Goal: Navigation & Orientation: Find specific page/section

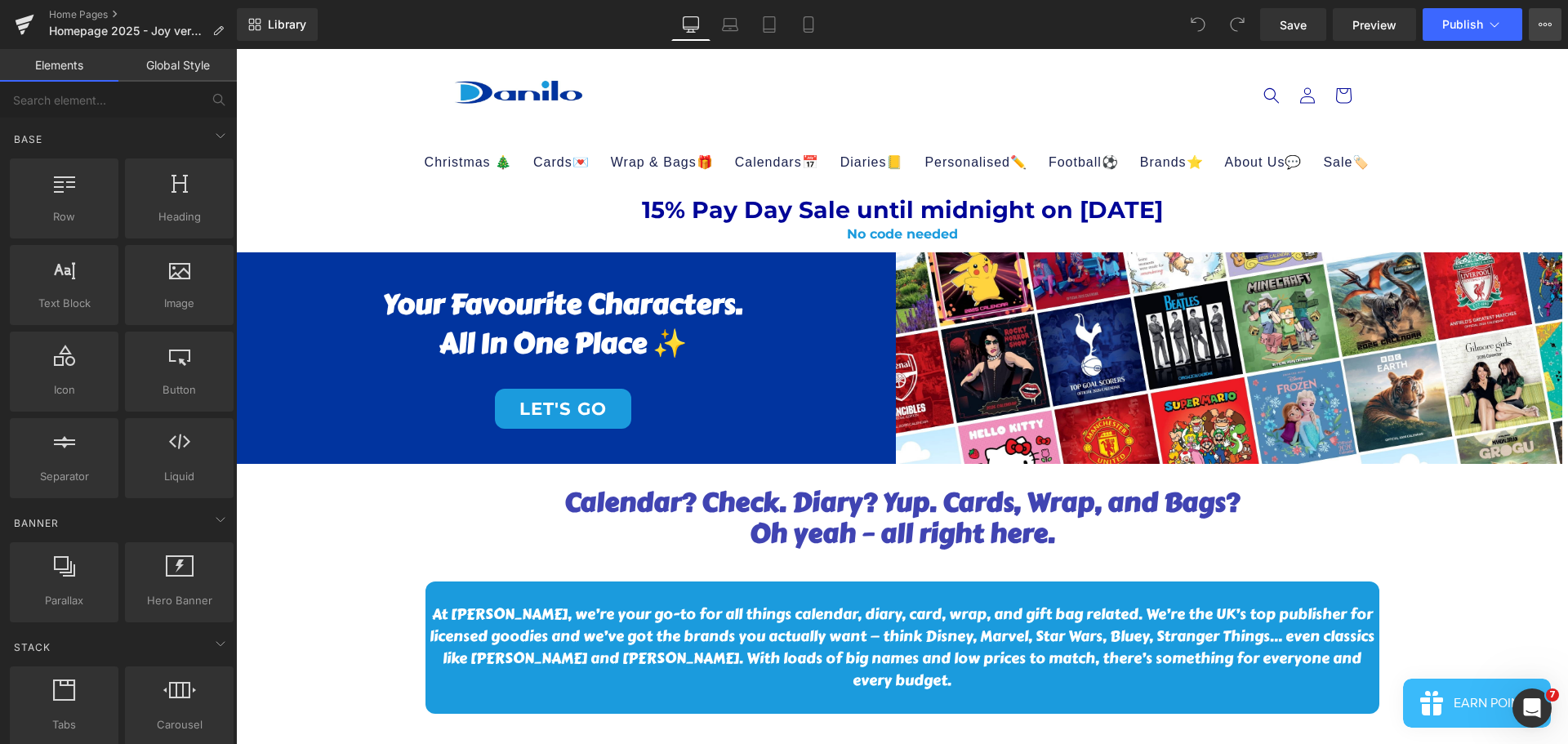
click at [1551, 19] on icon at bounding box center [1545, 24] width 13 height 13
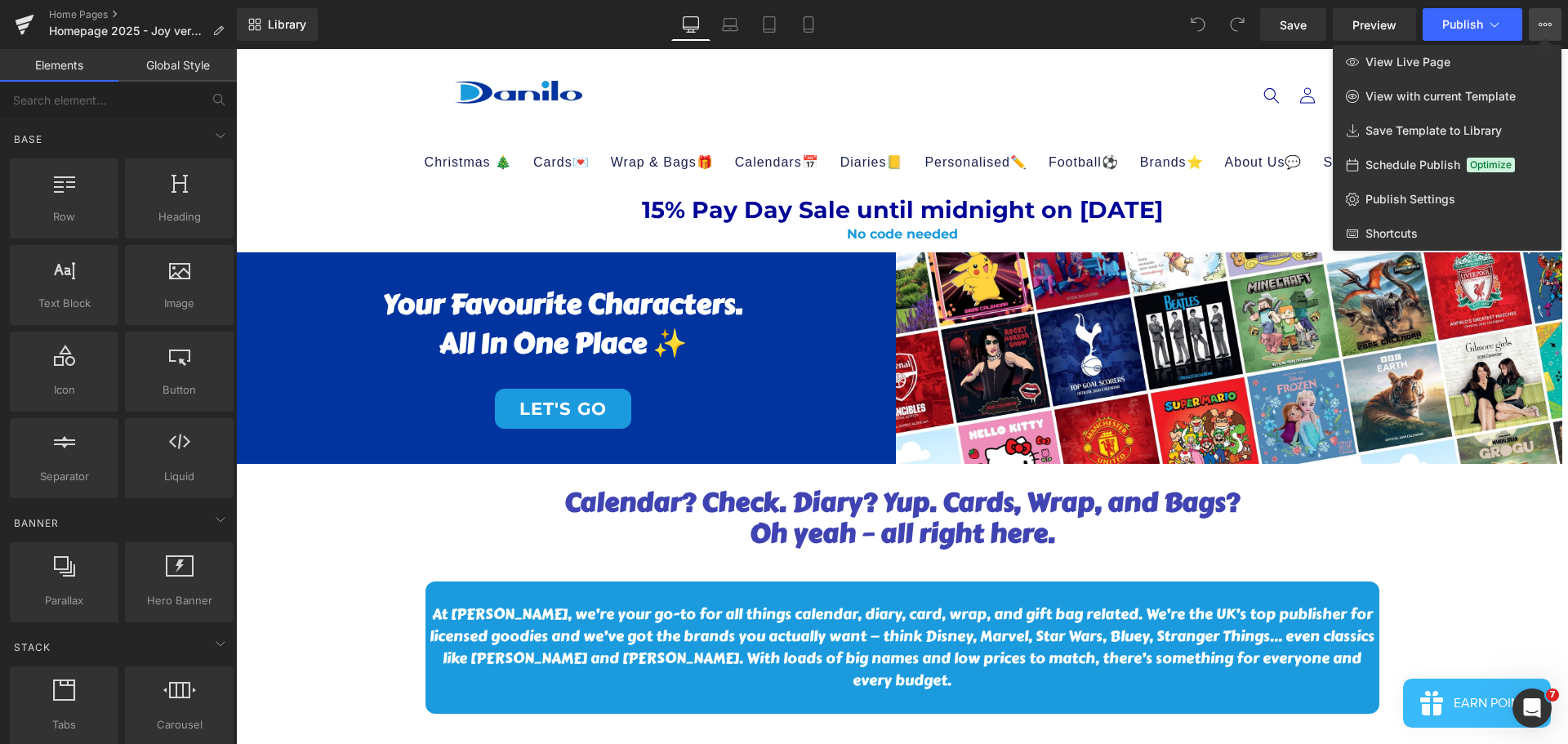
click at [1551, 19] on icon at bounding box center [1545, 24] width 13 height 13
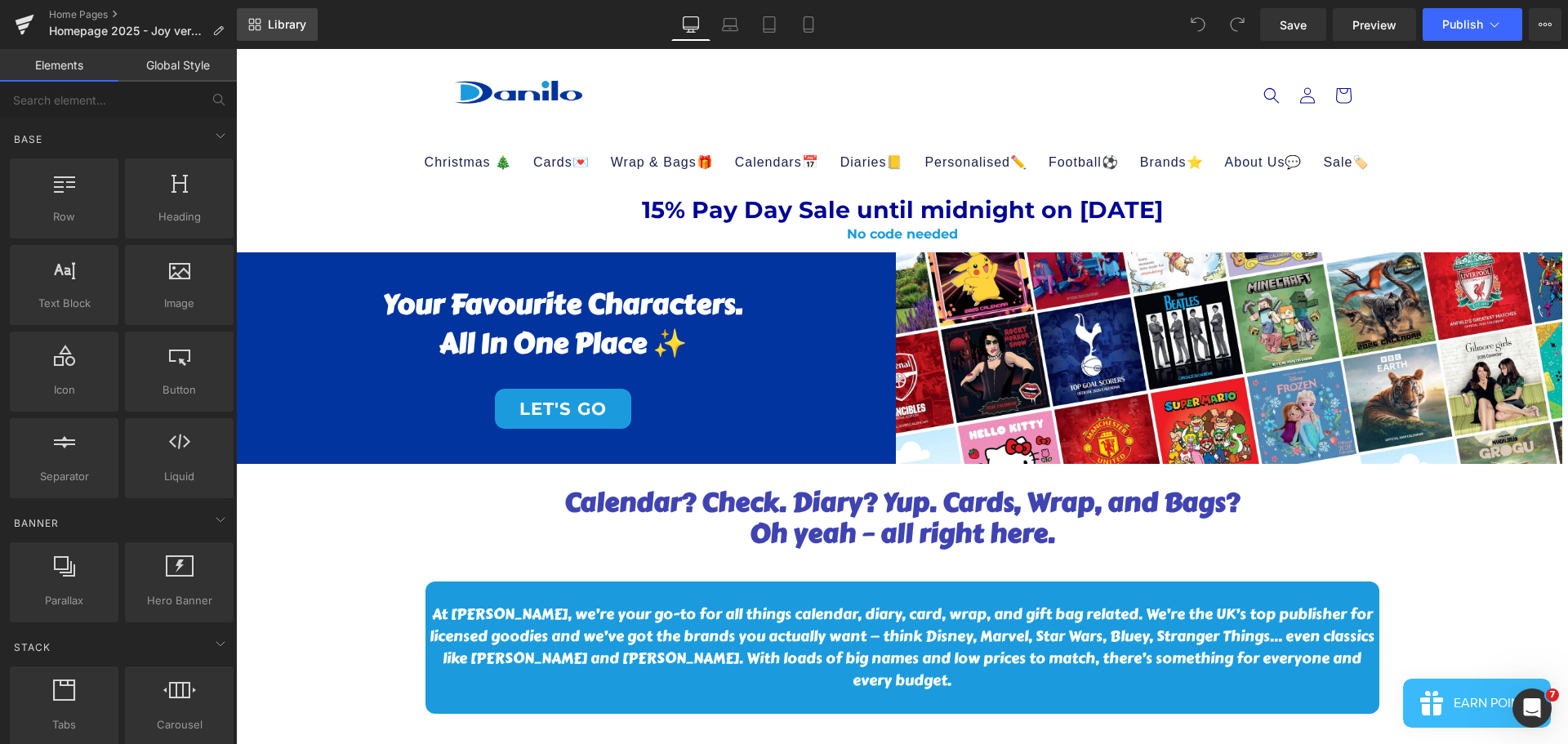
click at [292, 21] on span "Library" at bounding box center [287, 24] width 39 height 14
click at [989, 153] on span "Personalised✏️" at bounding box center [976, 162] width 103 height 18
click at [156, 61] on link "Global Style" at bounding box center [178, 66] width 118 height 32
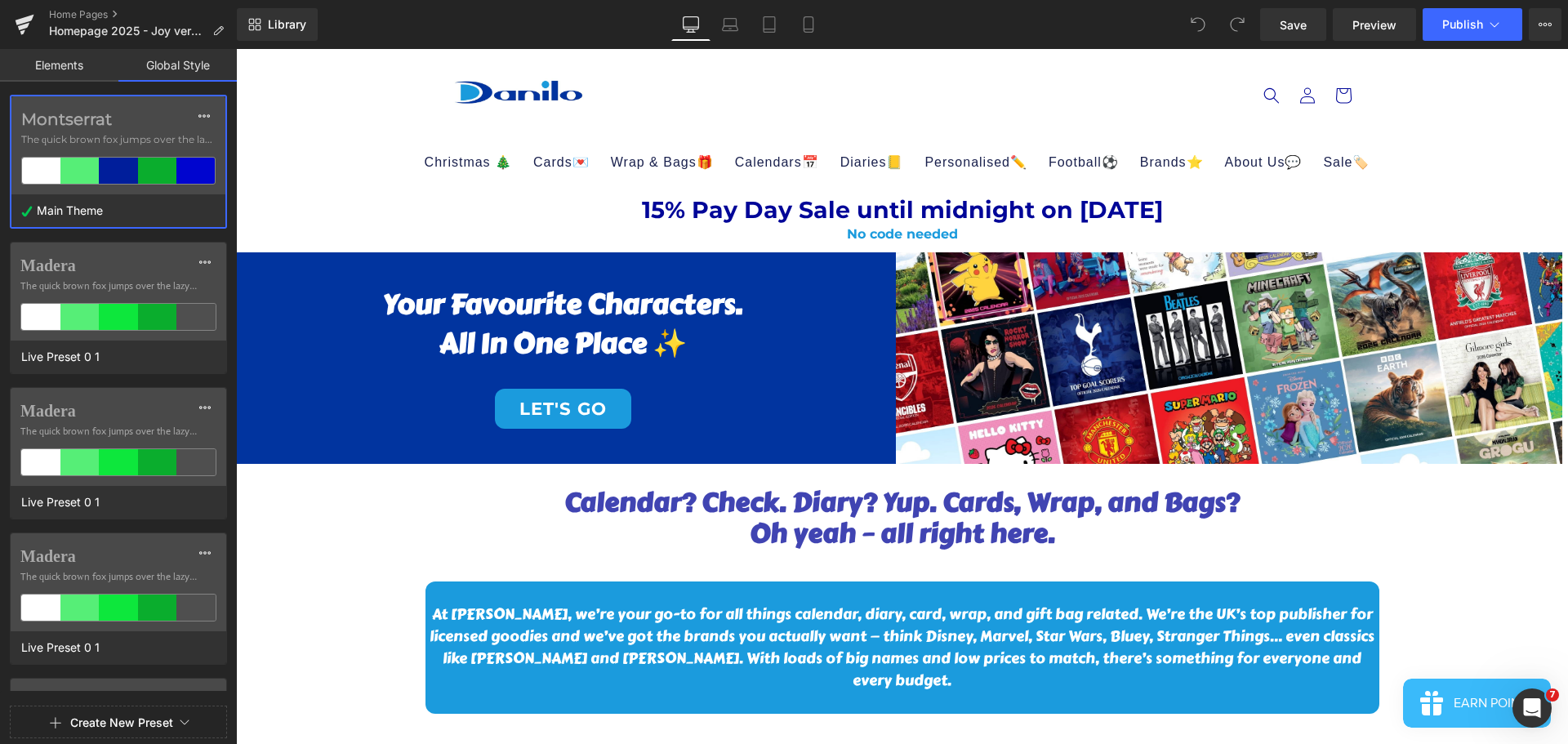
click at [108, 59] on link "Elements" at bounding box center [59, 66] width 118 height 32
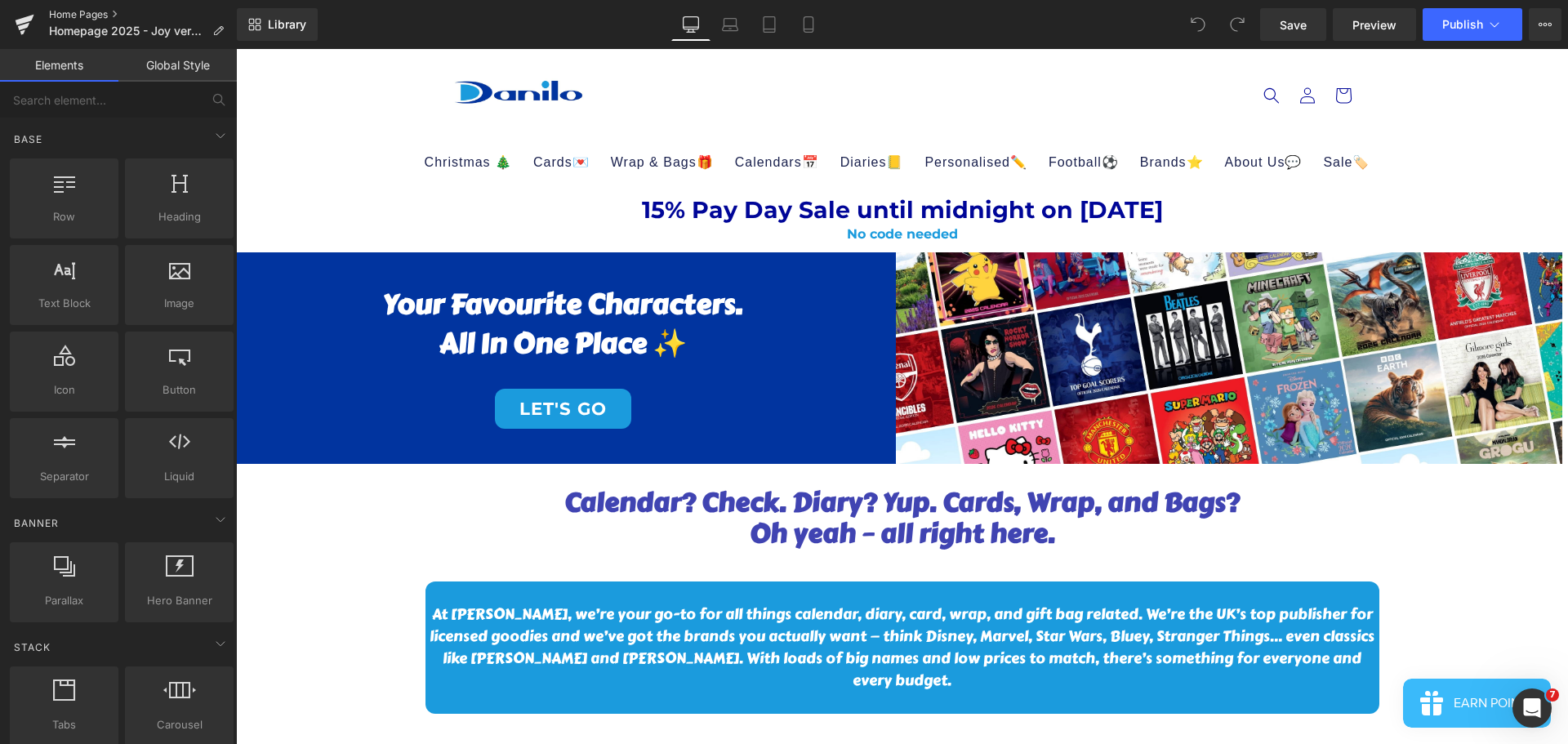
click at [96, 10] on link "Home Pages" at bounding box center [143, 14] width 187 height 13
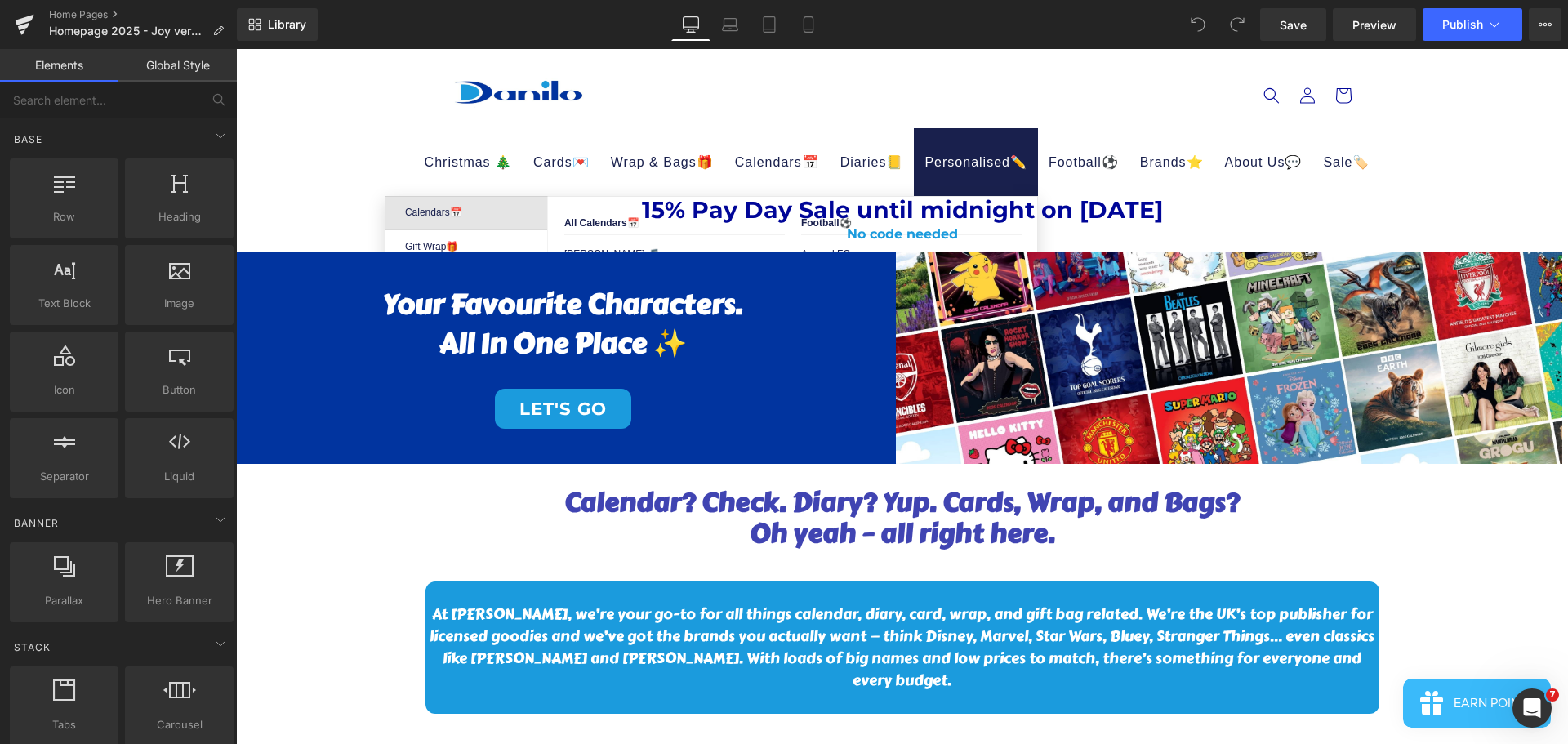
click at [993, 162] on span "Personalised✏️" at bounding box center [976, 162] width 103 height 18
click at [1529, 35] on button "View Live Page View with current Template Save Template to Library Schedule Pub…" at bounding box center [1545, 24] width 32 height 32
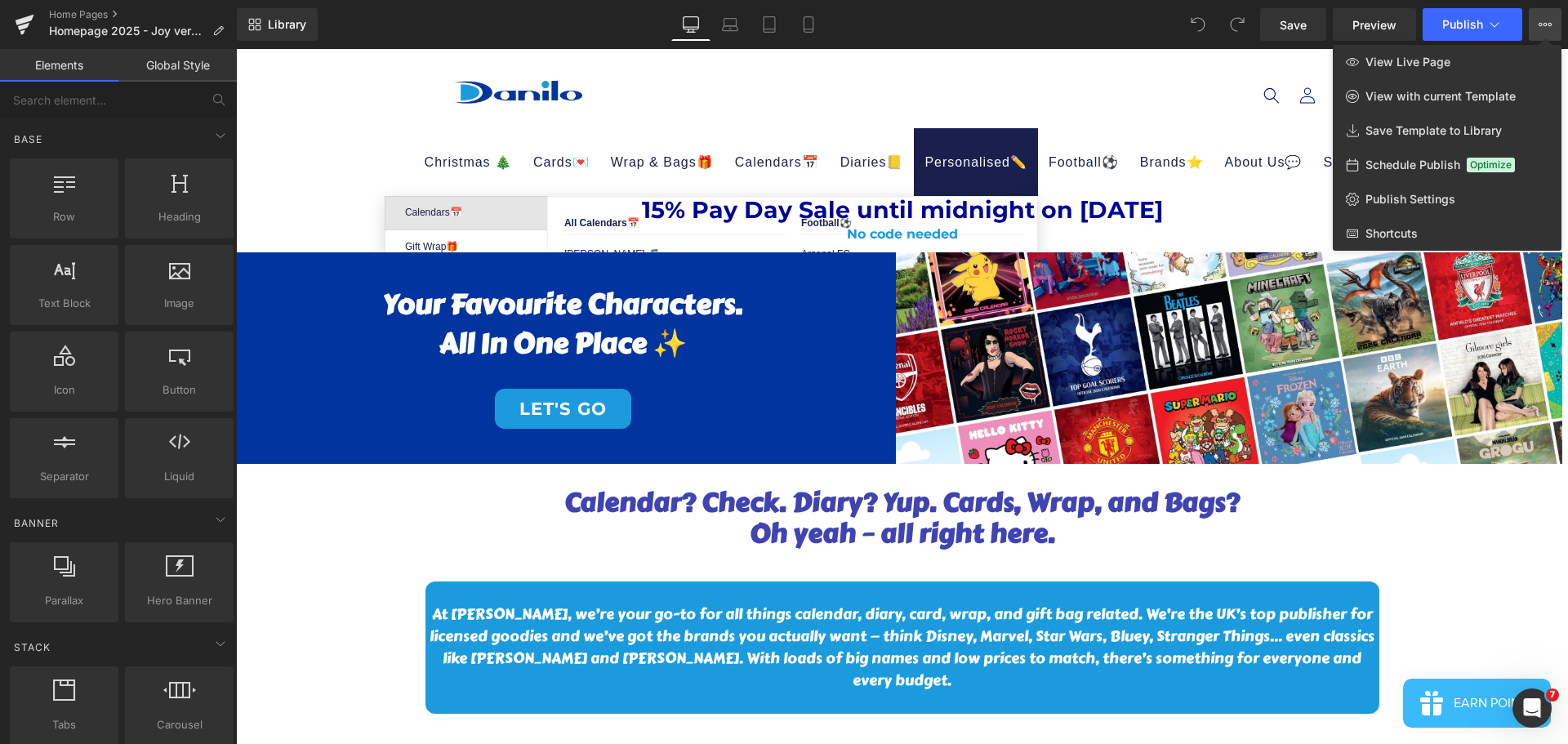
click at [1536, 28] on button "View Live Page View with current Template Save Template to Library Schedule Pub…" at bounding box center [1545, 24] width 32 height 32
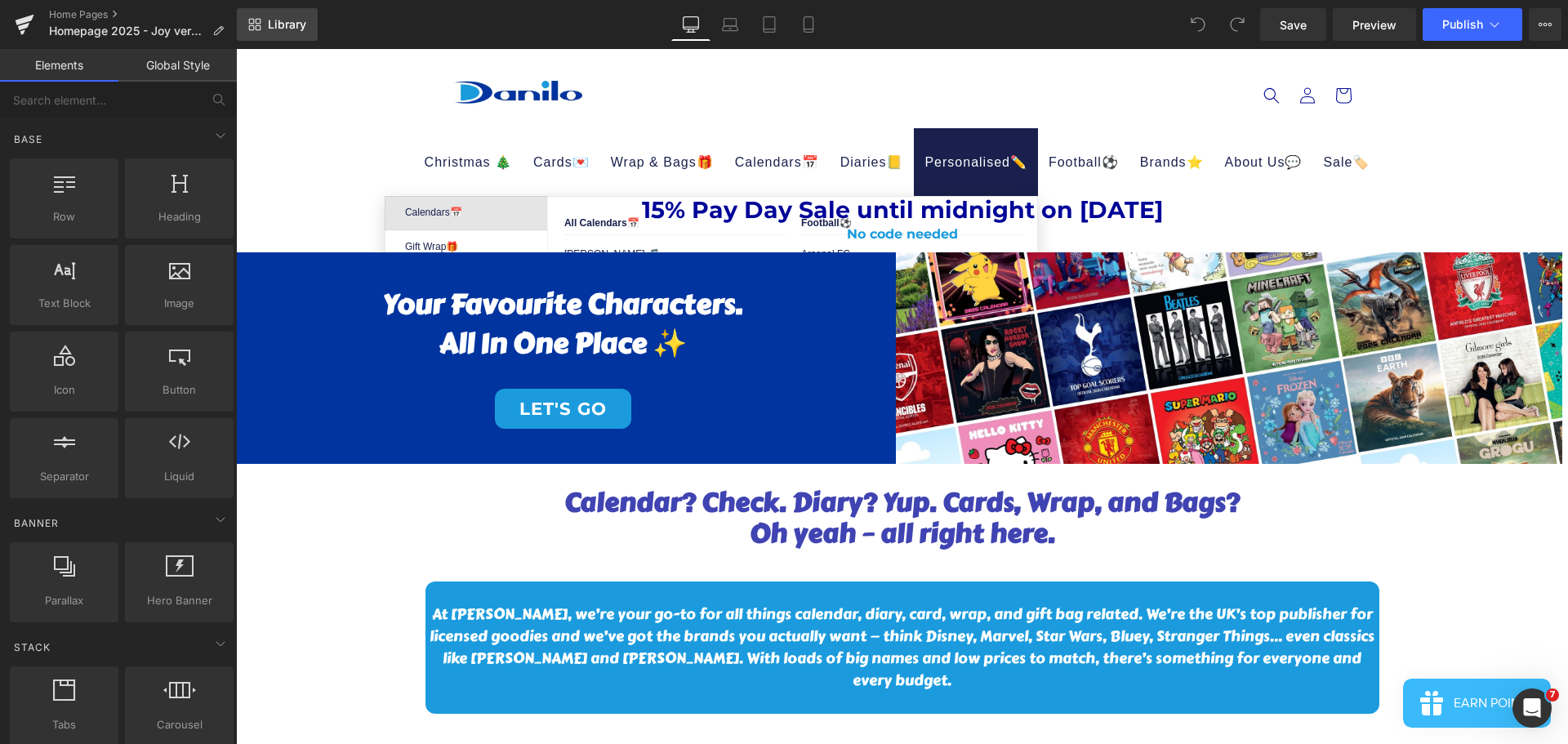
click at [292, 27] on span "Library" at bounding box center [287, 24] width 39 height 14
